Goal: Information Seeking & Learning: Check status

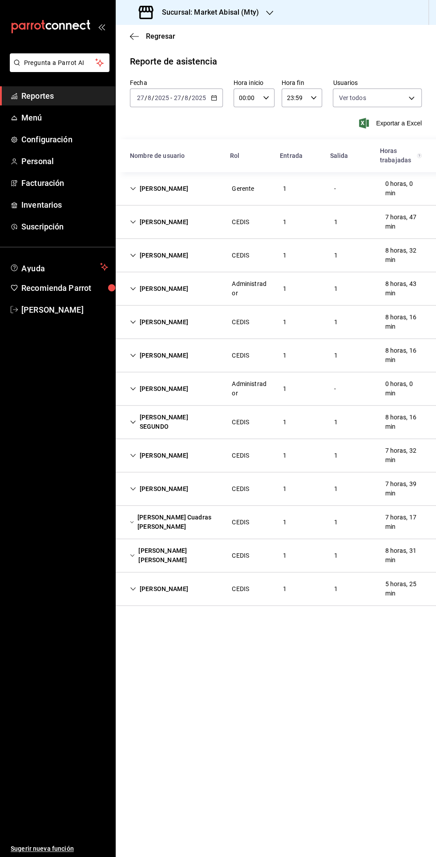
click at [140, 189] on div "[PERSON_NAME]" at bounding box center [159, 189] width 73 height 16
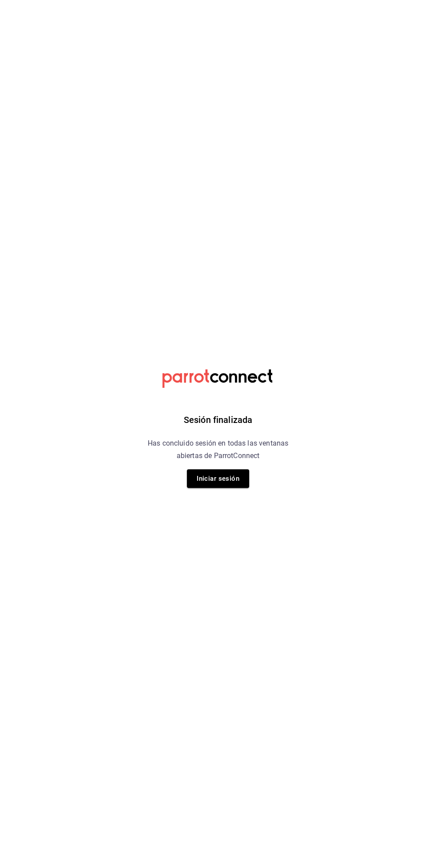
click at [234, 475] on button "Iniciar sesión" at bounding box center [218, 478] width 62 height 19
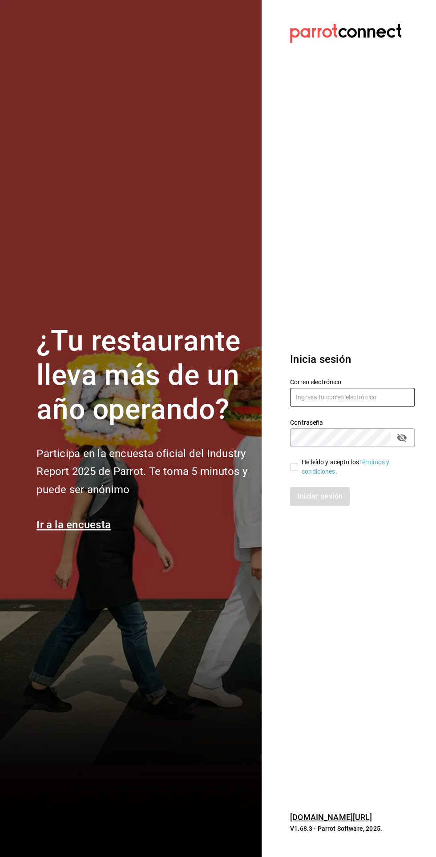
click at [351, 407] on input "text" at bounding box center [352, 397] width 125 height 19
type input "Abisalpedidos@gmail.com"
click at [294, 471] on input "He leído y acepto los Términos y condiciones." at bounding box center [294, 467] width 8 height 8
checkbox input "true"
click at [331, 506] on button "Iniciar sesión" at bounding box center [320, 496] width 61 height 19
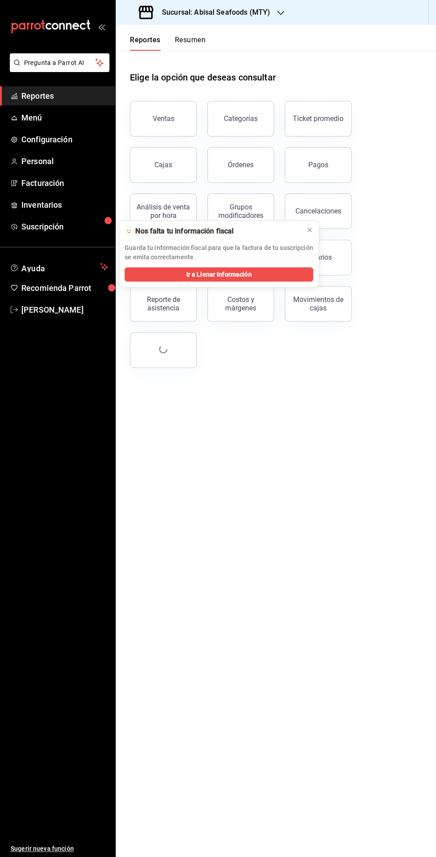
click at [178, 14] on h3 "Sucursal: Abisal Seafoods (MTY)" at bounding box center [212, 12] width 115 height 11
click at [126, 59] on span "Market Abisal (Mty)" at bounding box center [151, 58] width 56 height 9
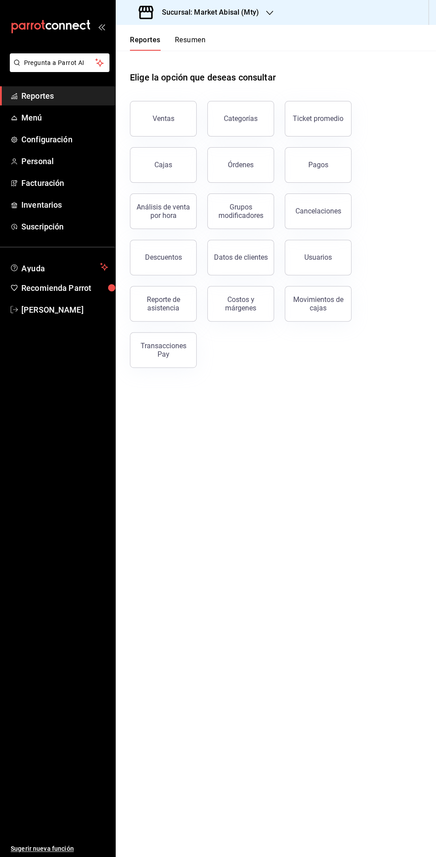
click at [30, 119] on span "Menú" at bounding box center [64, 118] width 87 height 12
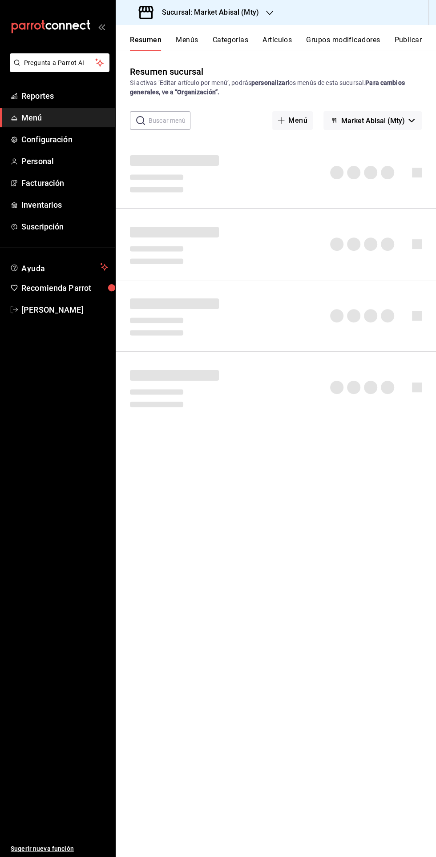
click at [32, 95] on span "Reportes" at bounding box center [64, 96] width 87 height 12
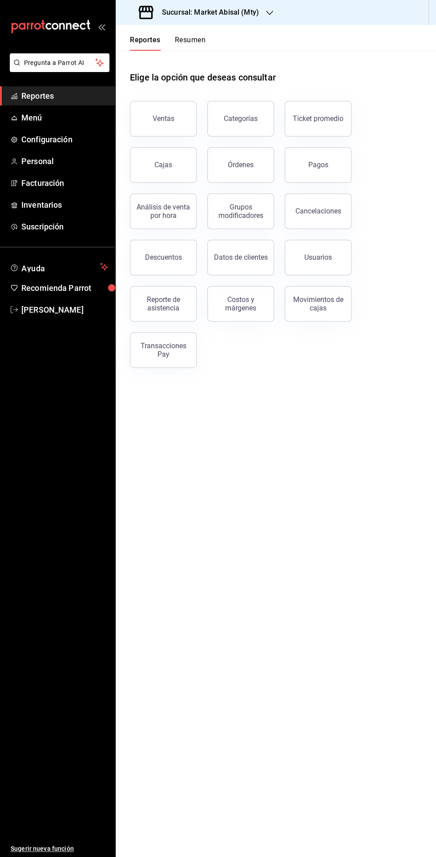
click at [154, 311] on button "Reporte de asistencia" at bounding box center [163, 304] width 67 height 36
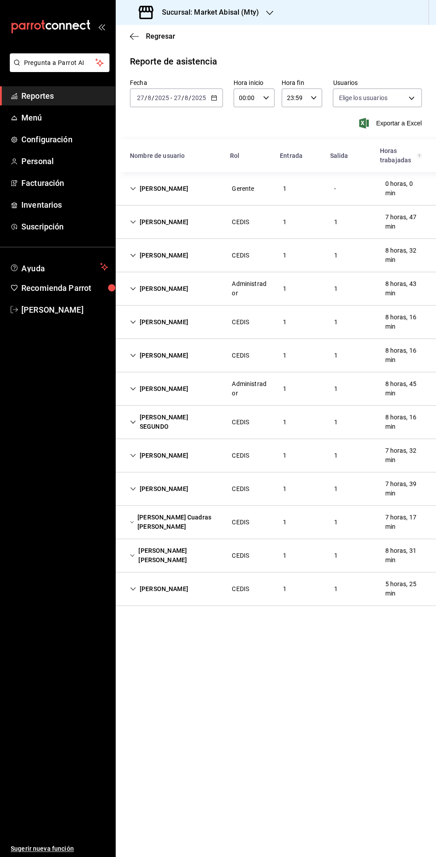
type input "306a98c0-6940-4e4e-933e-54fb4acd2f42,a10db752-46b7-4f62-b4af-cf2cdd13f665,fbcc5…"
click at [135, 192] on div "[PERSON_NAME]" at bounding box center [159, 189] width 73 height 16
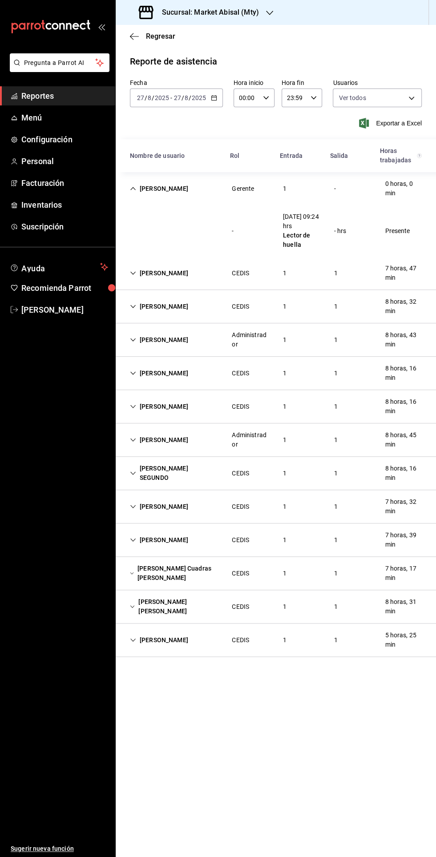
click at [198, 100] on input "2025" at bounding box center [198, 97] width 15 height 7
click at [144, 166] on span "Semana actual" at bounding box center [171, 164] width 69 height 9
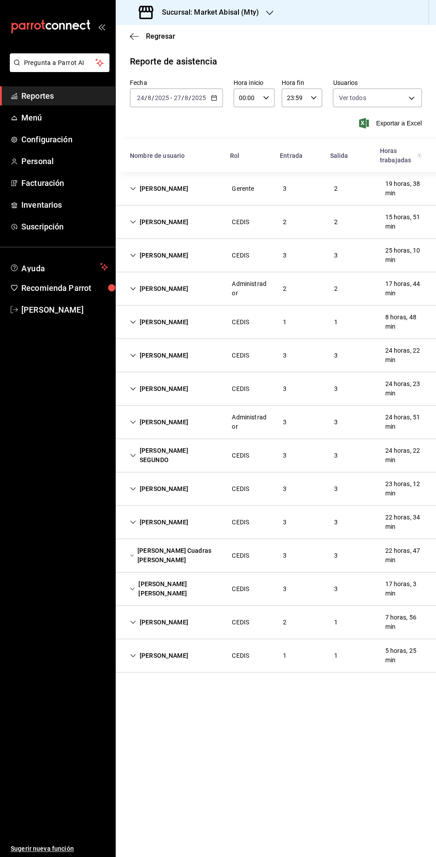
scroll to position [14, 0]
